Goal: Use online tool/utility: Utilize a website feature to perform a specific function

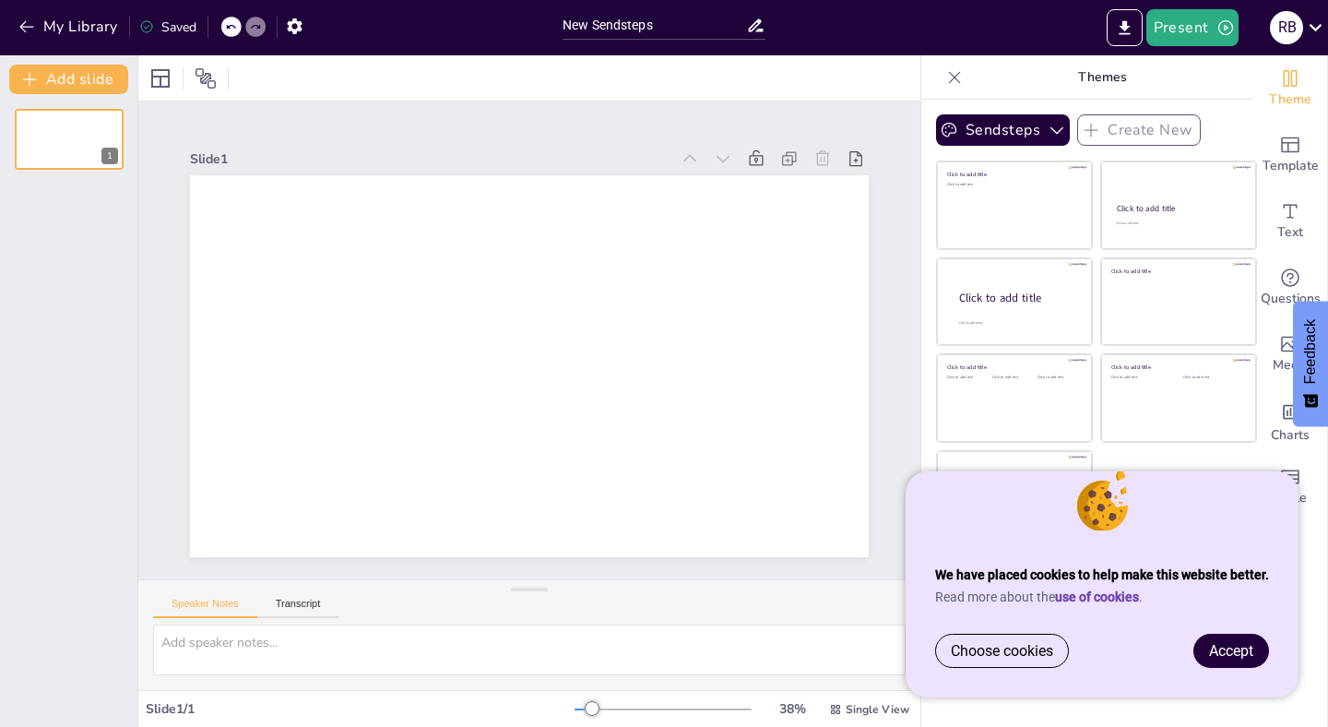
click at [1155, 646] on div "Choose cookies Accept" at bounding box center [1101, 665] width 393 height 64
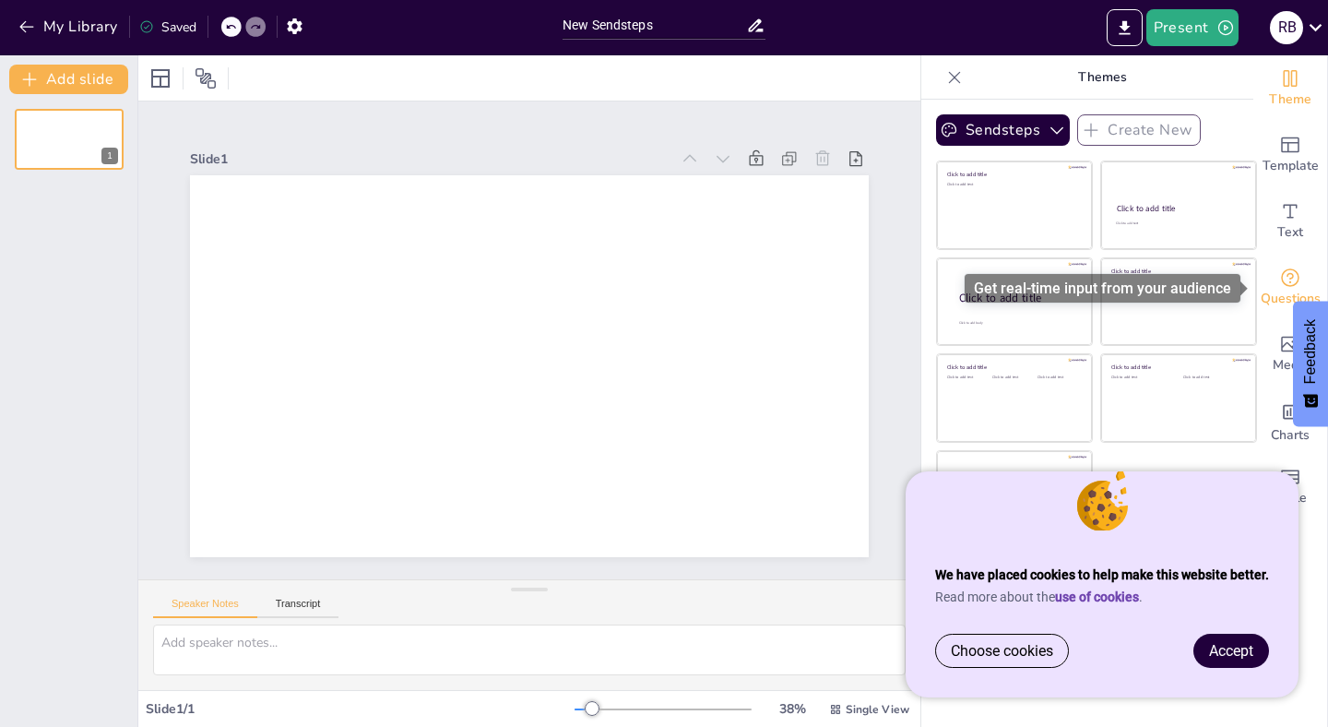
click at [1289, 287] on div "Questions" at bounding box center [1290, 287] width 74 height 66
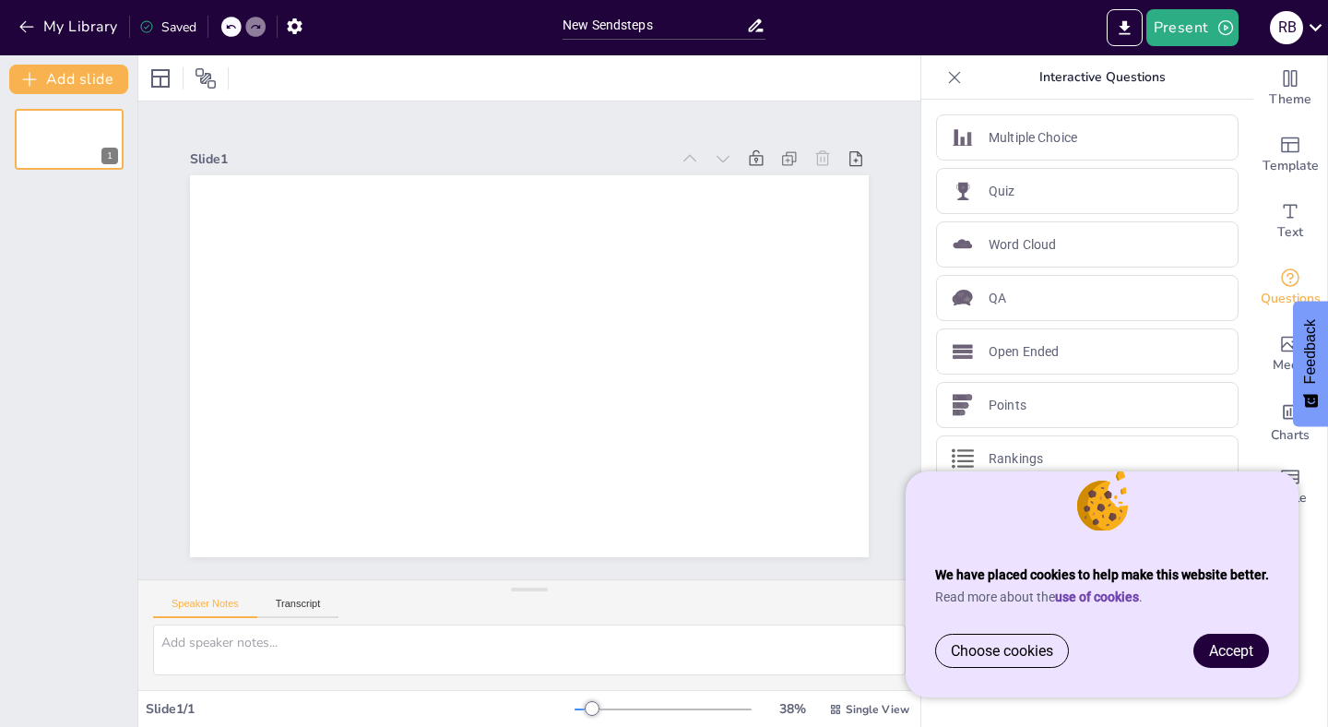
click at [1244, 653] on span "Accept" at bounding box center [1231, 651] width 44 height 18
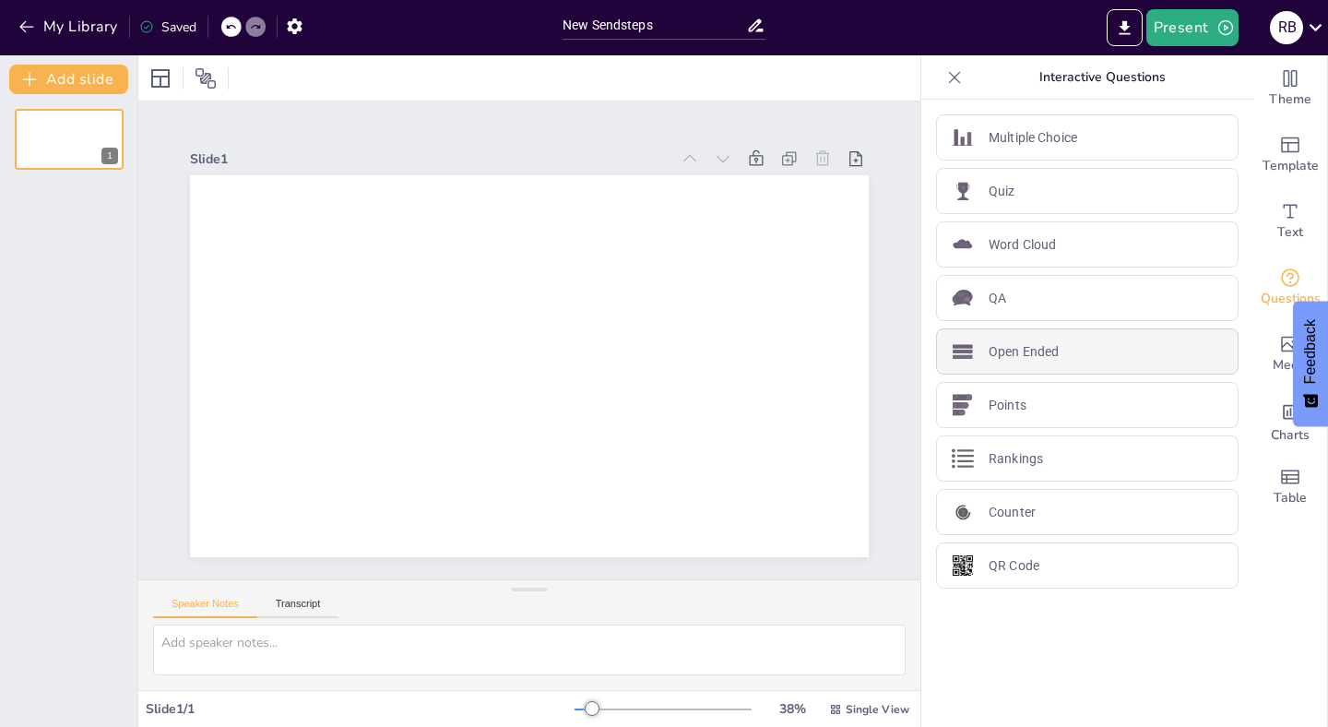
click at [1061, 349] on div "Open Ended" at bounding box center [1087, 351] width 302 height 46
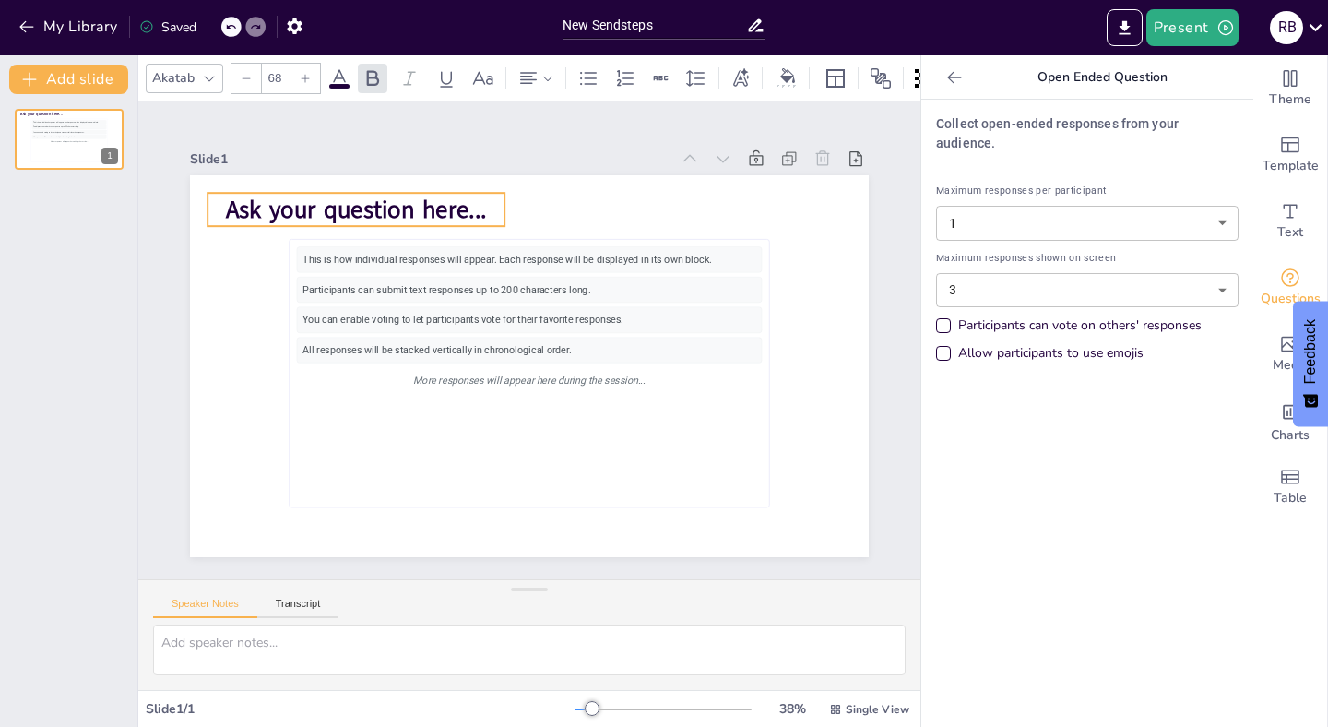
click at [266, 199] on span "Ask your question here..." at bounding box center [356, 210] width 261 height 33
click at [258, 204] on span "Ask your question here..." at bounding box center [356, 210] width 261 height 33
click at [81, 329] on div "This is how individual responses will appear. Each response will be displayed i…" at bounding box center [68, 410] width 137 height 632
click at [1227, 267] on body "We have placed cookies to help make this website better. Read more about the us…" at bounding box center [664, 363] width 1328 height 727
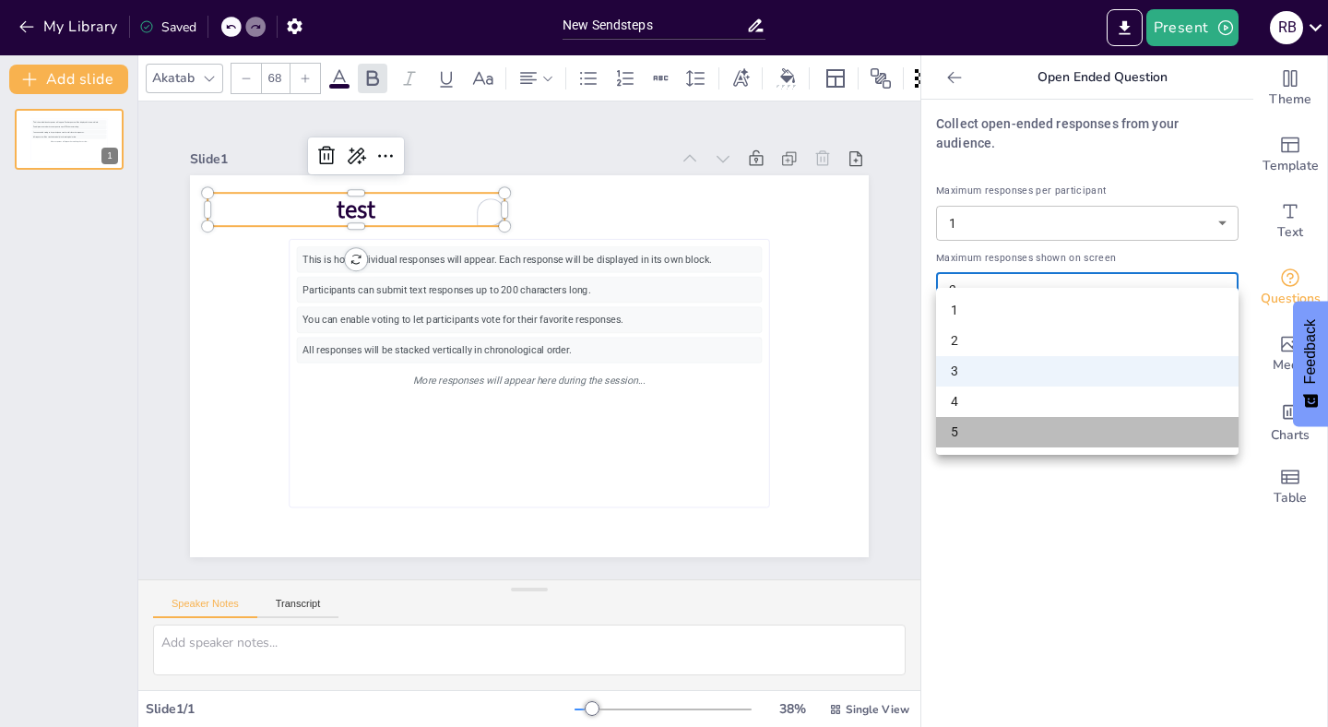
click at [1159, 422] on li "5" at bounding box center [1087, 432] width 302 height 30
type input "5"
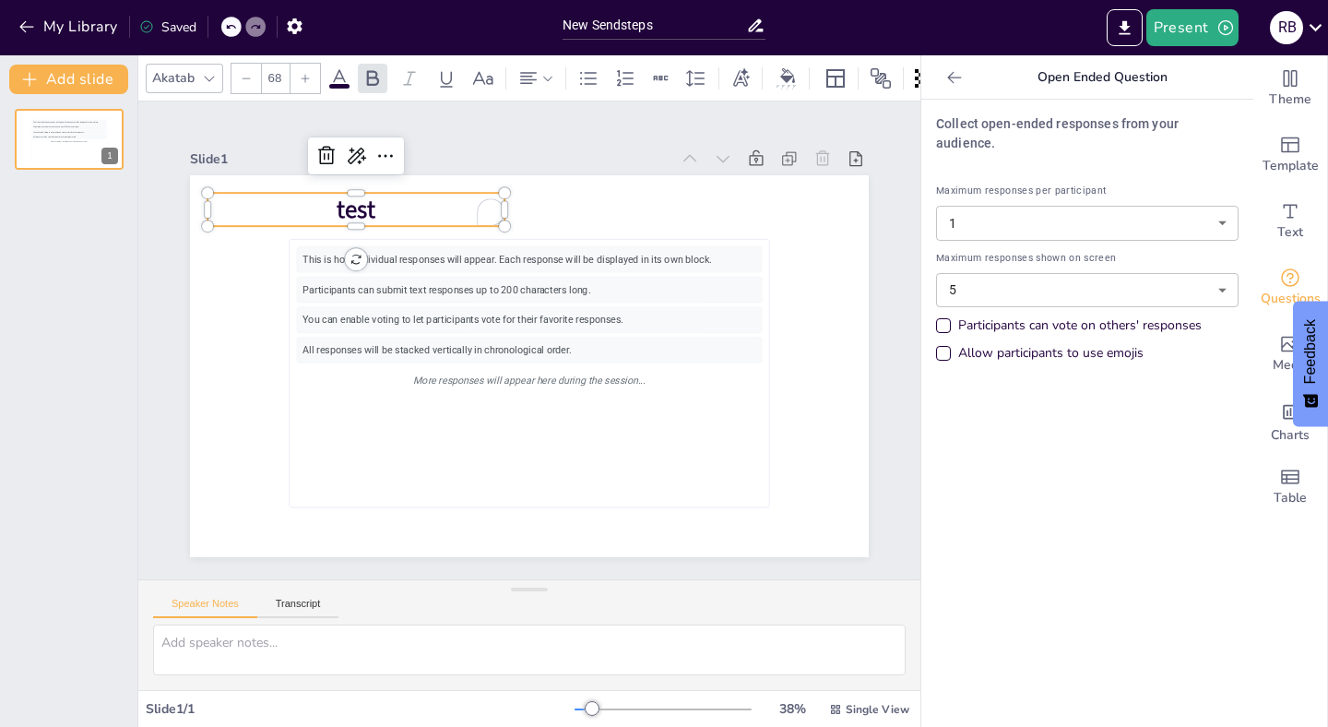
click at [1086, 432] on div "Collect open-ended responses from your audience. Maximum responses per particip…" at bounding box center [1087, 413] width 332 height 627
click at [943, 349] on div "Allow participants to use emojis" at bounding box center [943, 353] width 9 height 9
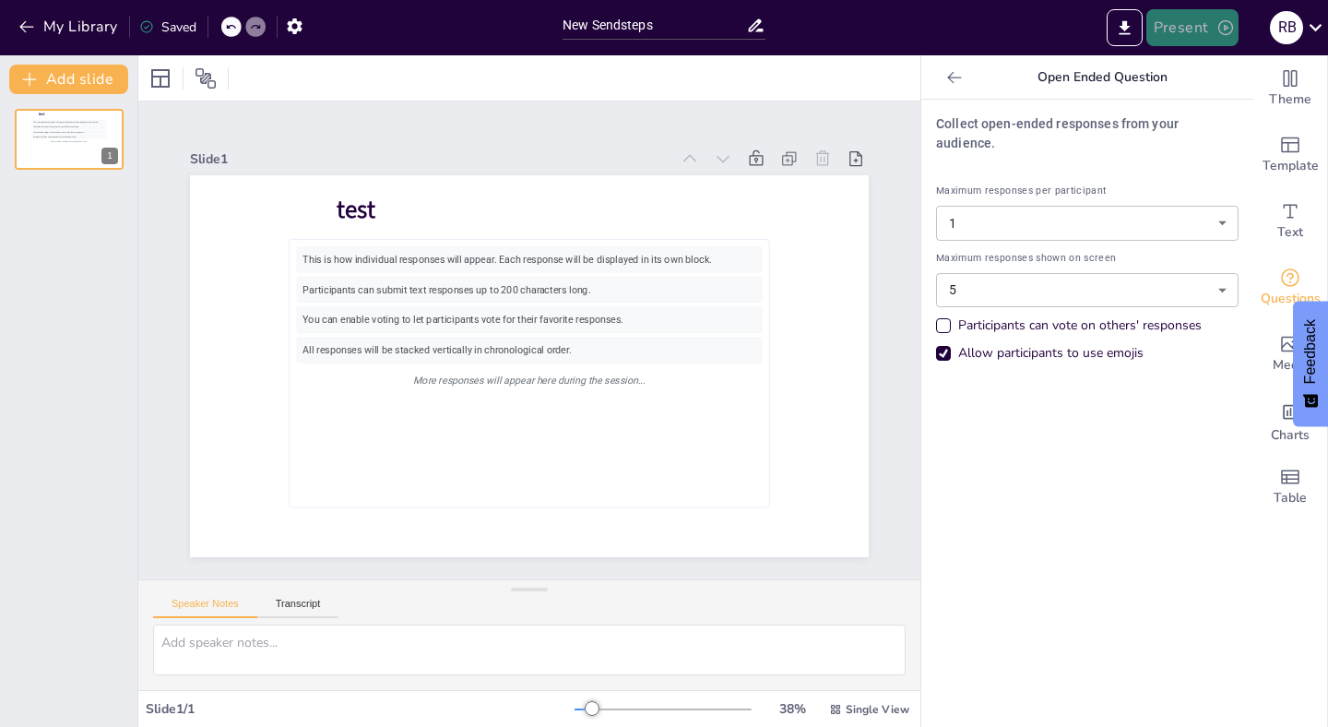
click at [1176, 27] on button "Present" at bounding box center [1192, 27] width 92 height 37
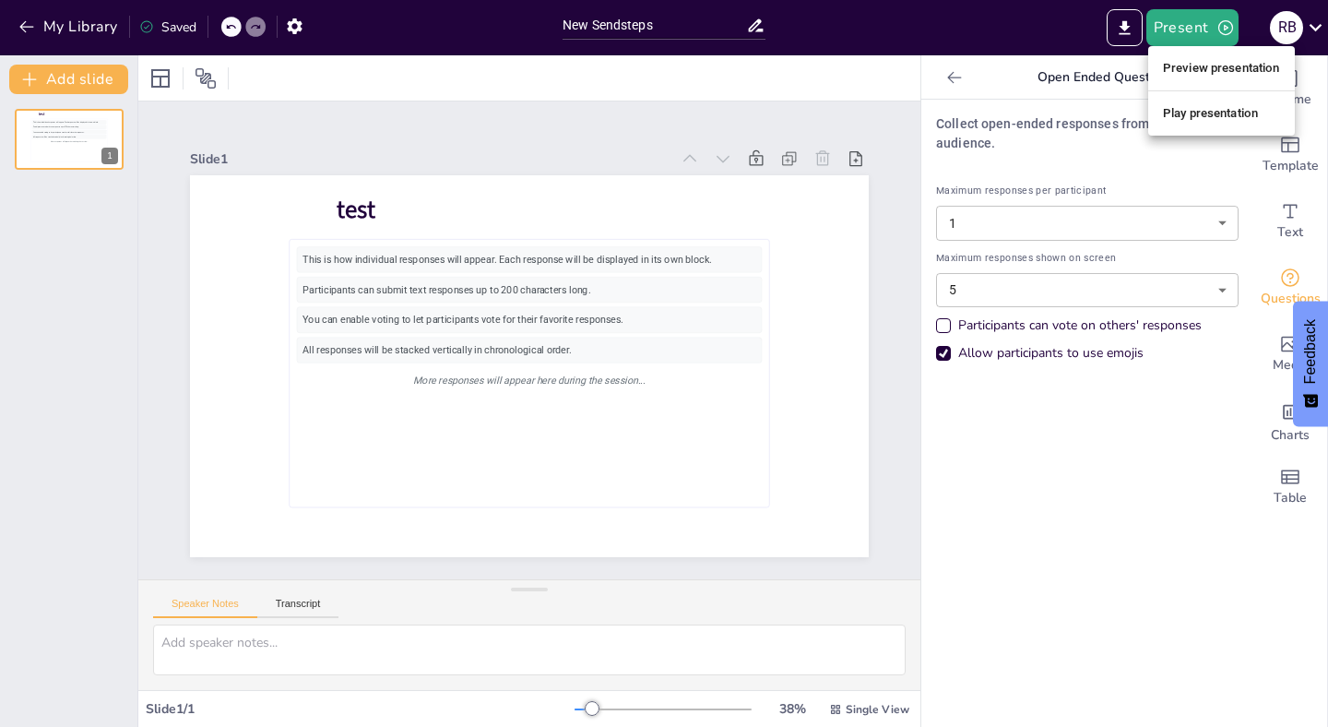
click at [62, 86] on div at bounding box center [664, 363] width 1328 height 727
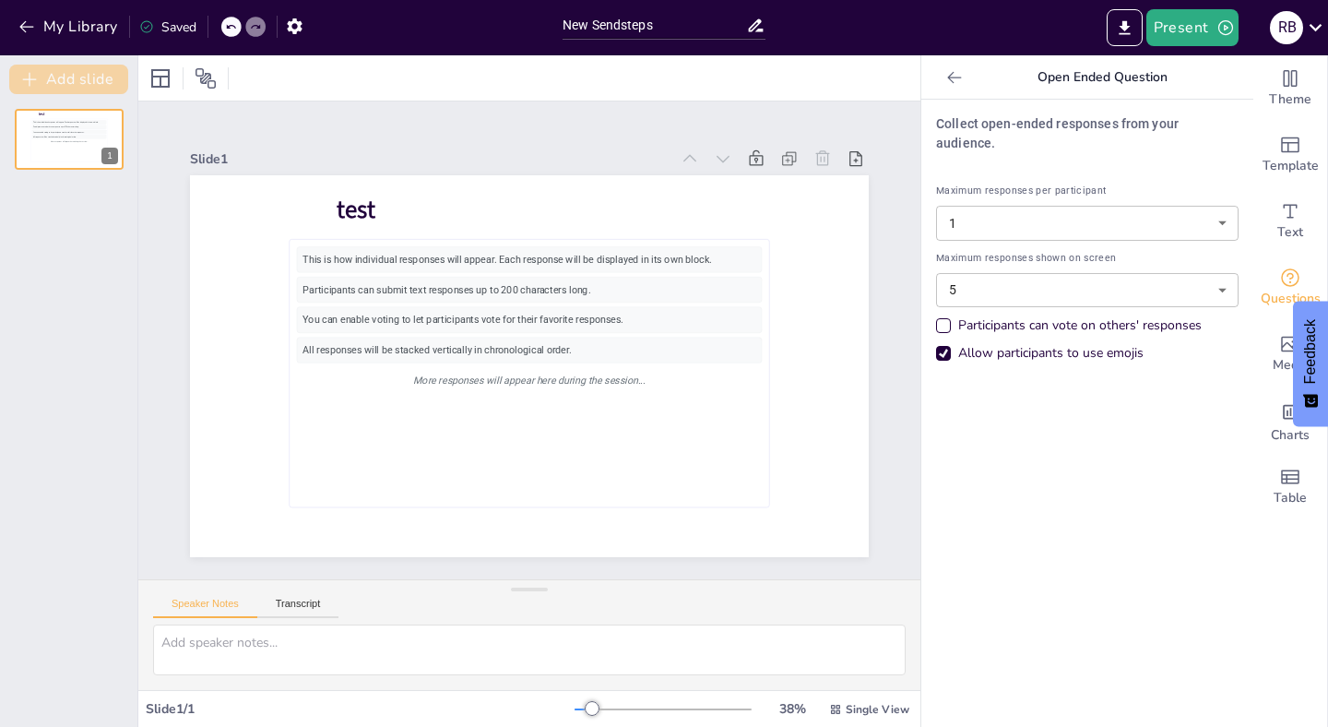
click at [60, 82] on button "Add slide" at bounding box center [68, 80] width 119 height 30
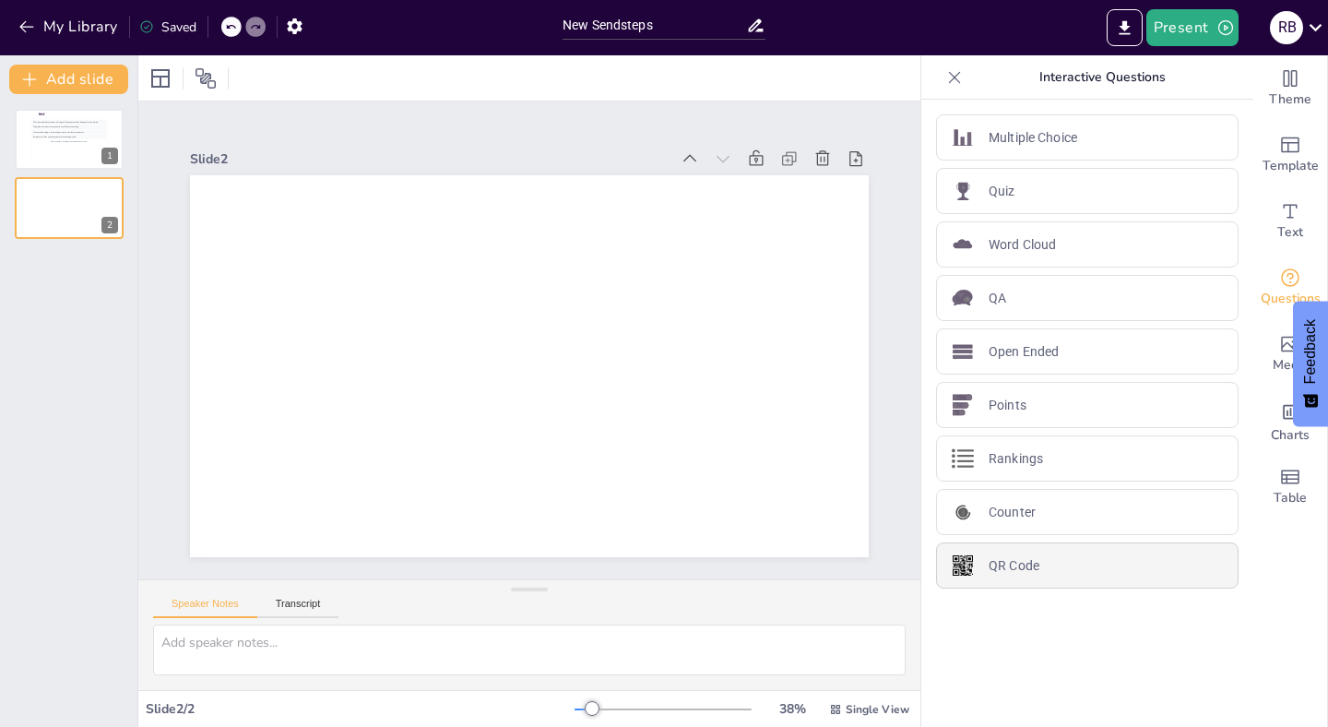
click at [1062, 575] on div "QR Code" at bounding box center [1087, 565] width 302 height 46
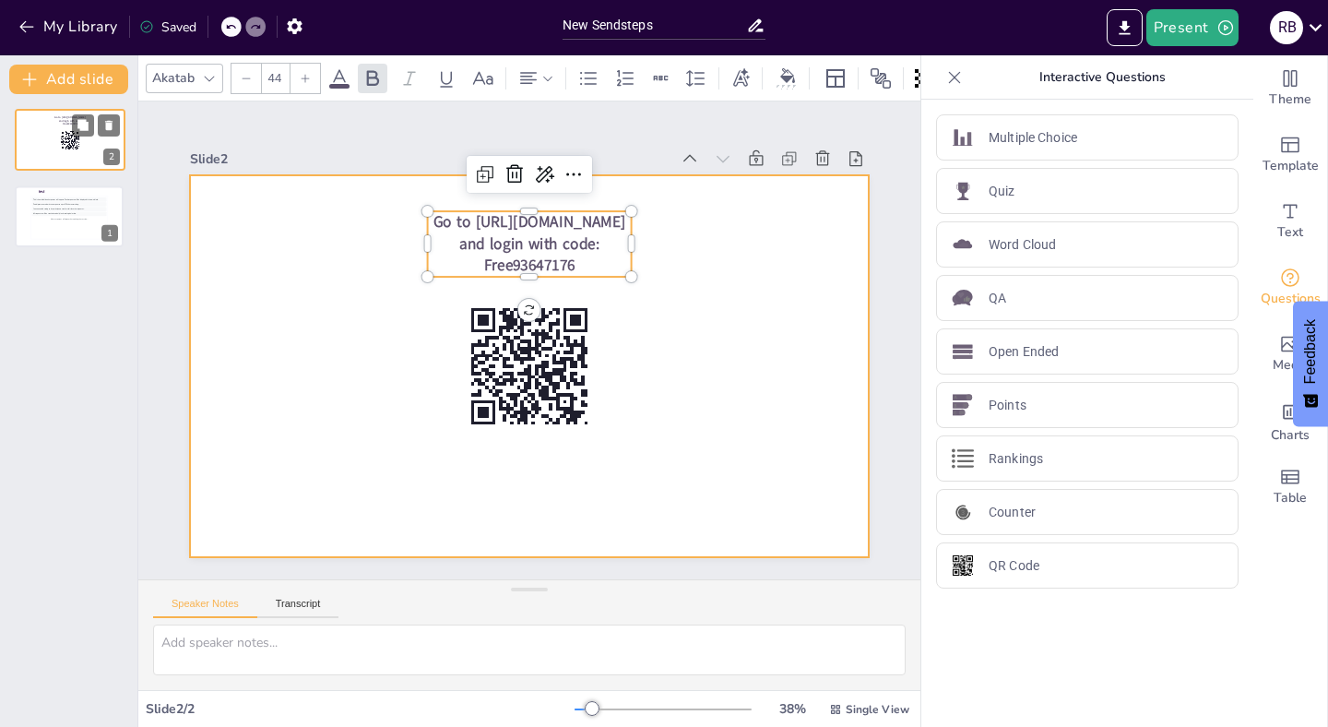
drag, startPoint x: 55, startPoint y: 215, endPoint x: 54, endPoint y: 146, distance: 69.2
click at [56, 142] on div at bounding box center [70, 139] width 109 height 61
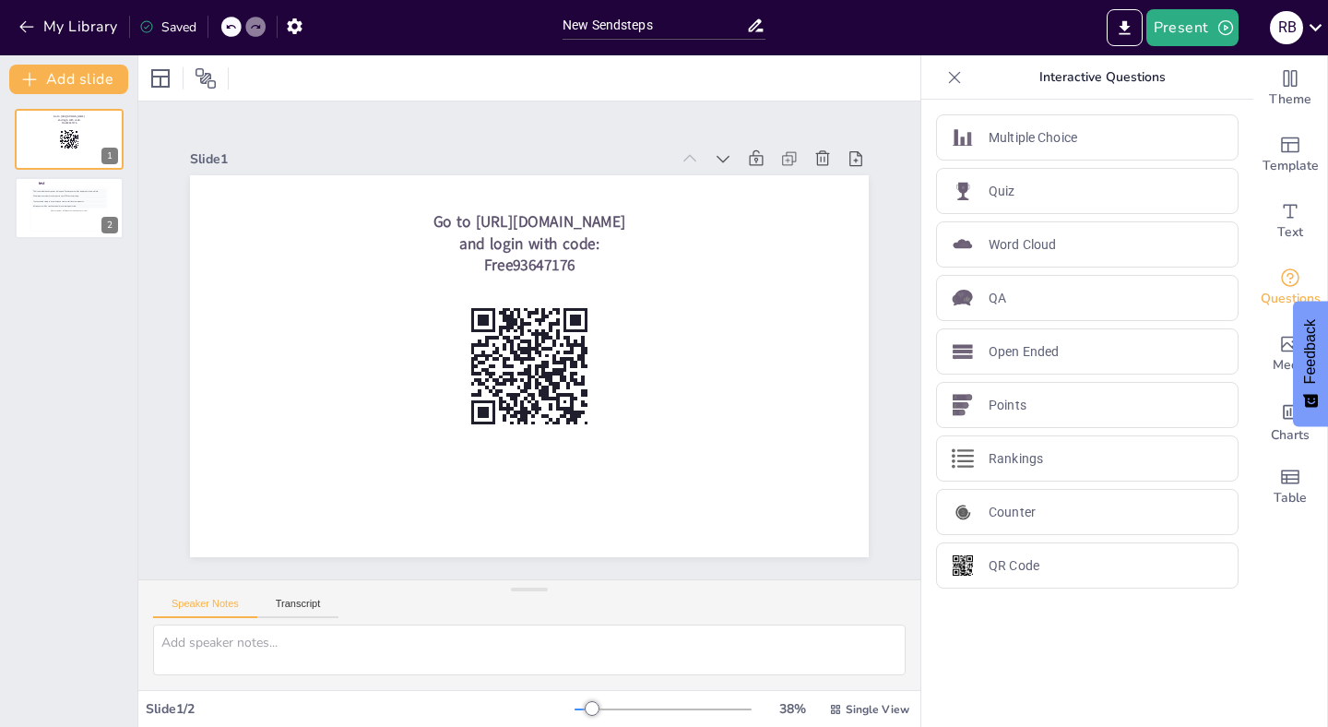
click at [46, 387] on div "Go to [URL][DOMAIN_NAME] and login with code: Free93647176 1 test This is how i…" at bounding box center [68, 410] width 137 height 632
click at [1223, 32] on icon "button" at bounding box center [1225, 27] width 18 height 18
click at [1204, 105] on li "Play presentation" at bounding box center [1221, 114] width 147 height 30
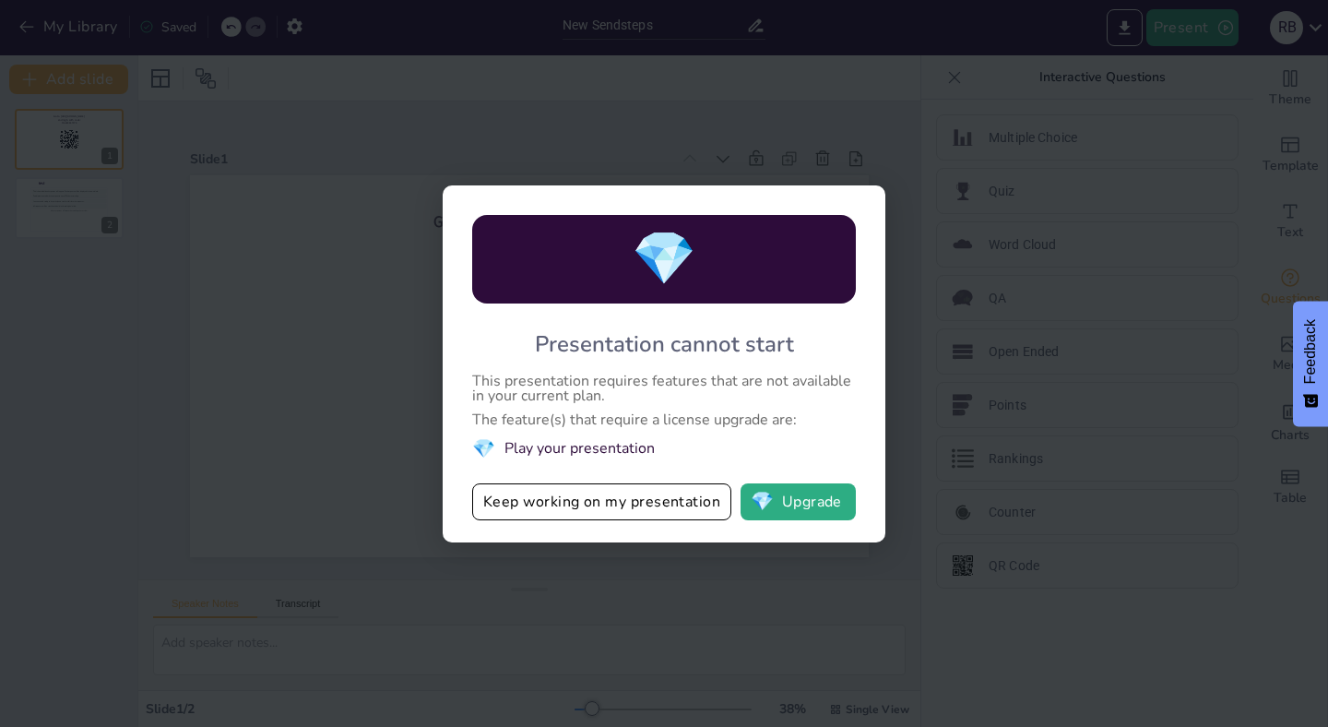
click at [600, 514] on button "Keep working on my presentation" at bounding box center [601, 501] width 259 height 37
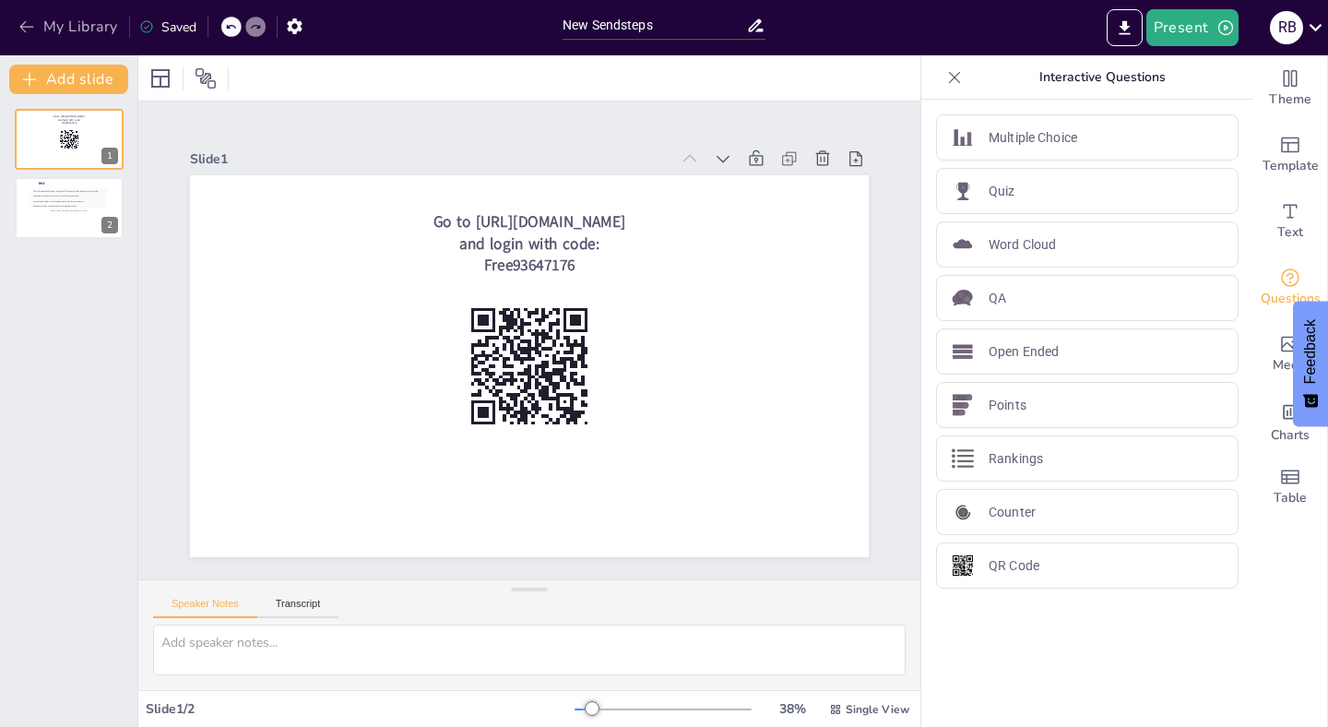
click at [27, 21] on icon "button" at bounding box center [27, 27] width 18 height 18
